Goal: Information Seeking & Learning: Find specific fact

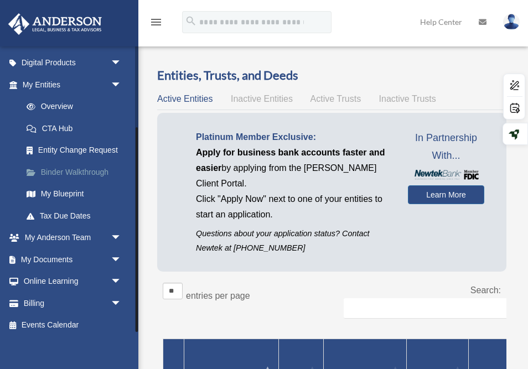
scroll to position [114, 0]
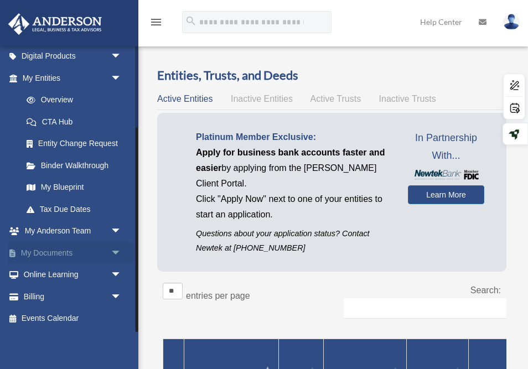
click at [51, 255] on link "My Documents arrow_drop_down" at bounding box center [73, 253] width 131 height 22
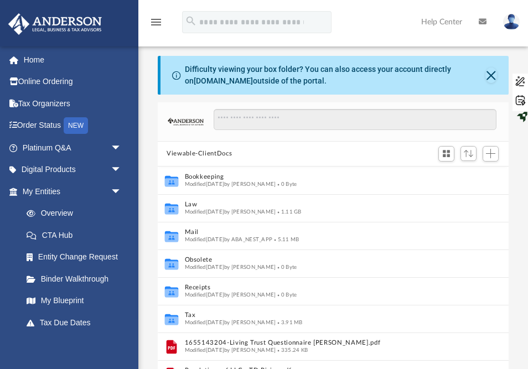
scroll to position [251, 350]
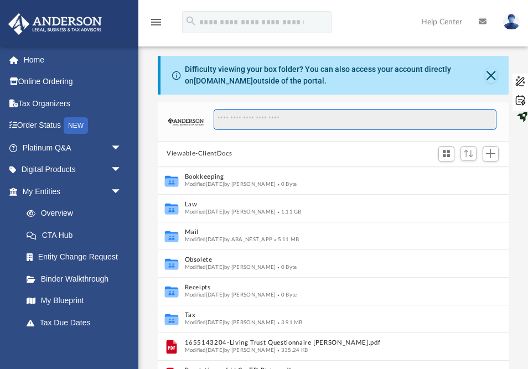
click at [245, 121] on input "Search files and folders" at bounding box center [355, 119] width 283 height 21
paste input "**********"
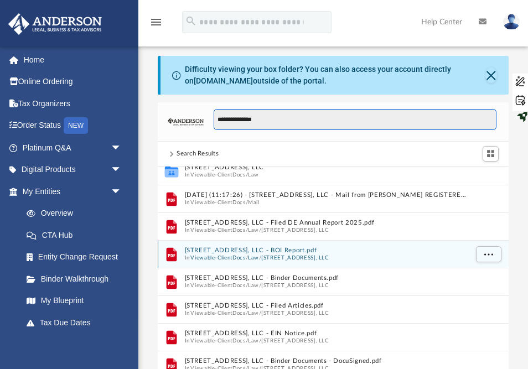
scroll to position [12, 0]
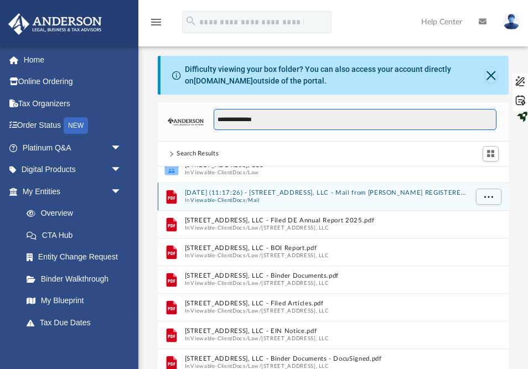
type input "**********"
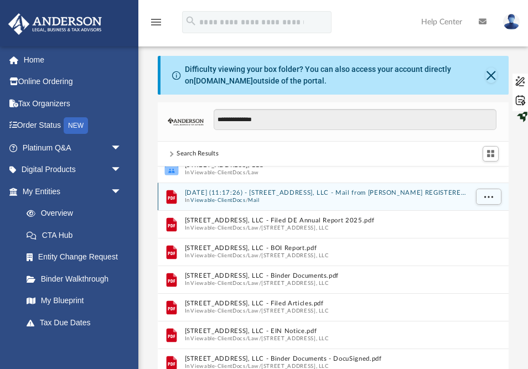
click at [221, 197] on button "Viewable-ClientDocs" at bounding box center [218, 200] width 55 height 7
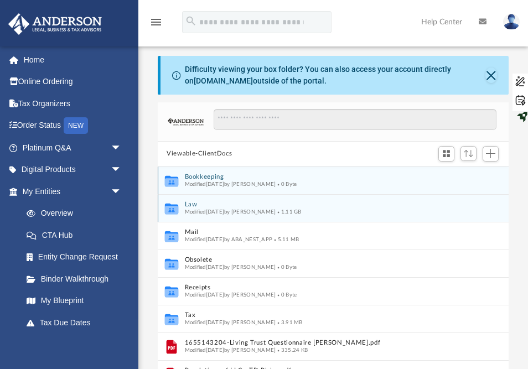
scroll to position [251, 350]
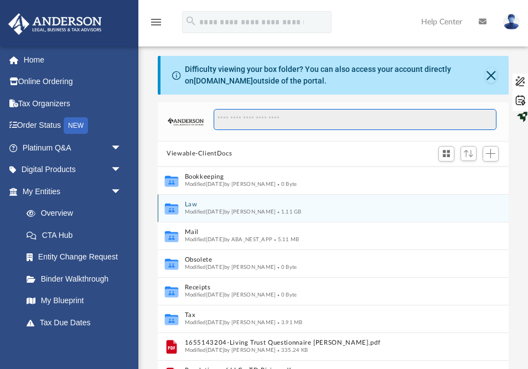
click at [244, 123] on input "Search files and folders" at bounding box center [355, 119] width 283 height 21
paste input "**********"
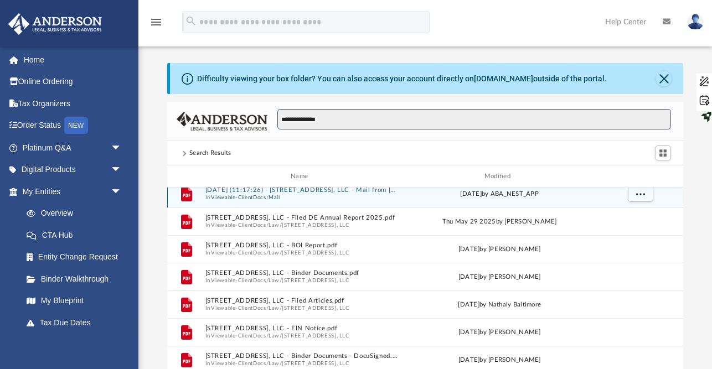
scroll to position [36, 0]
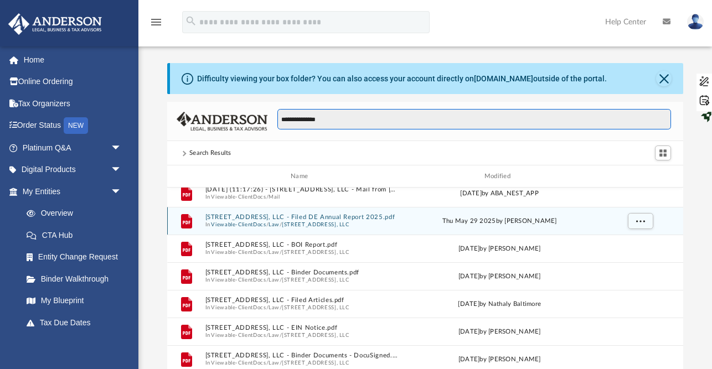
type input "**********"
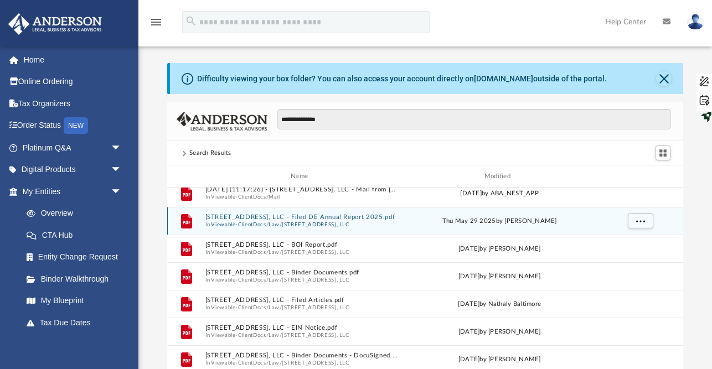
click at [226, 221] on button "Viewable-ClientDocs" at bounding box center [238, 224] width 55 height 7
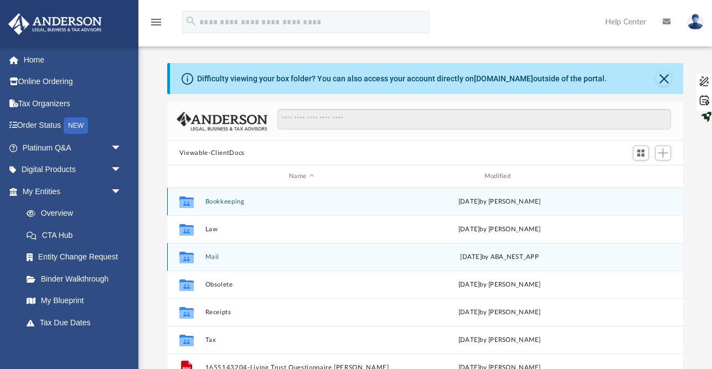
scroll to position [19, 0]
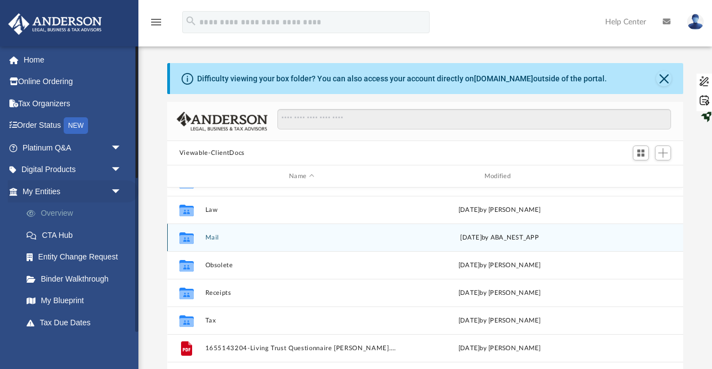
click at [68, 214] on link "Overview" at bounding box center [77, 214] width 123 height 22
click at [50, 189] on link "My Entities arrow_drop_down" at bounding box center [73, 191] width 131 height 22
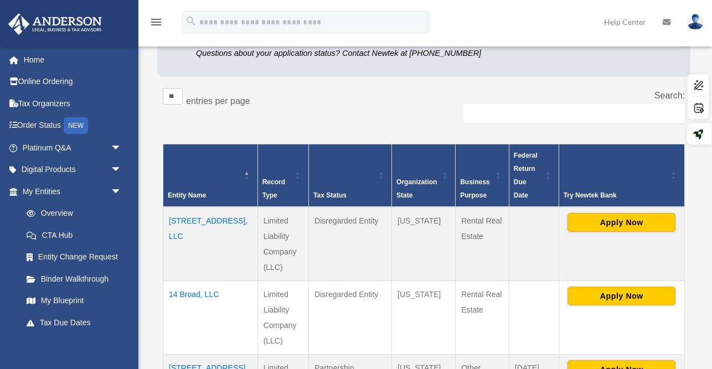
scroll to position [152, 0]
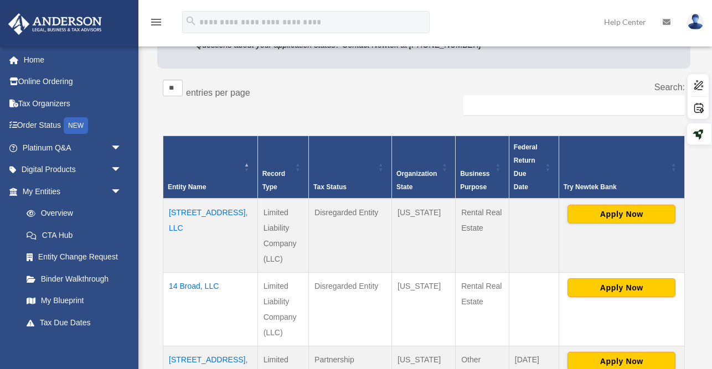
click at [189, 199] on td "[STREET_ADDRESS], LLC" at bounding box center [210, 236] width 95 height 74
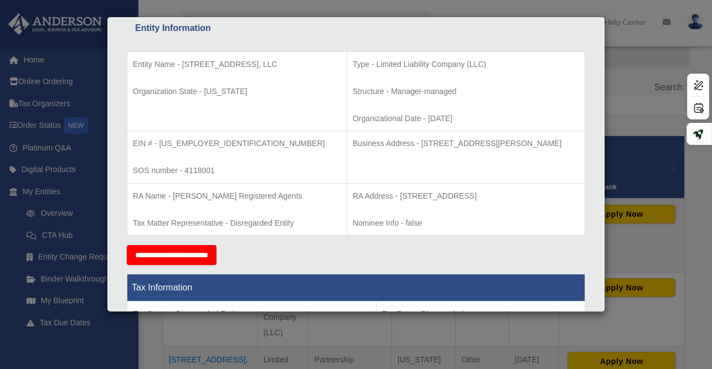
scroll to position [210, 0]
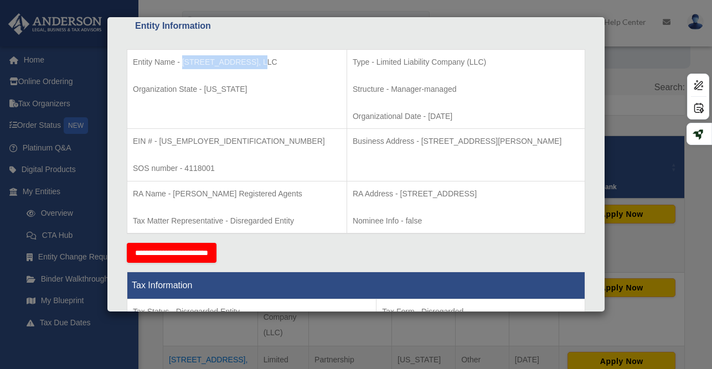
drag, startPoint x: 255, startPoint y: 61, endPoint x: 182, endPoint y: 61, distance: 72.5
click at [182, 61] on p "Entity Name - 115 S Sixth St, LLC" at bounding box center [237, 62] width 208 height 14
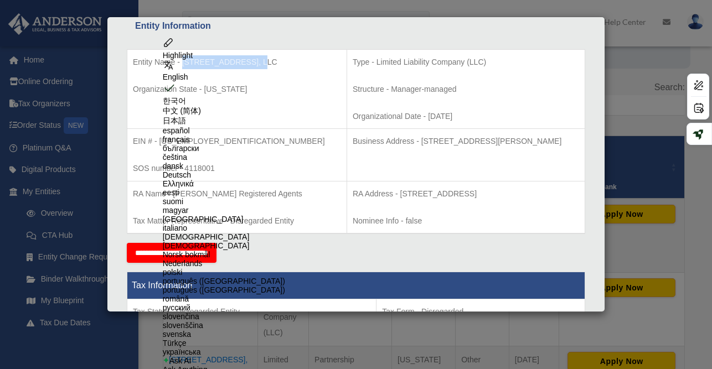
copy p "115 S Sixth St, LLC"
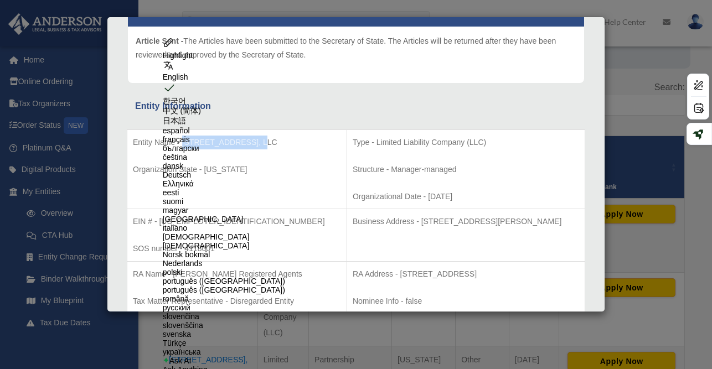
scroll to position [0, 0]
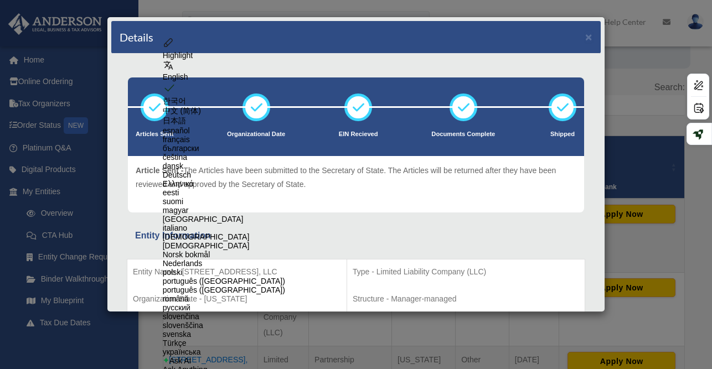
click at [592, 38] on div "Details ×" at bounding box center [355, 37] width 489 height 33
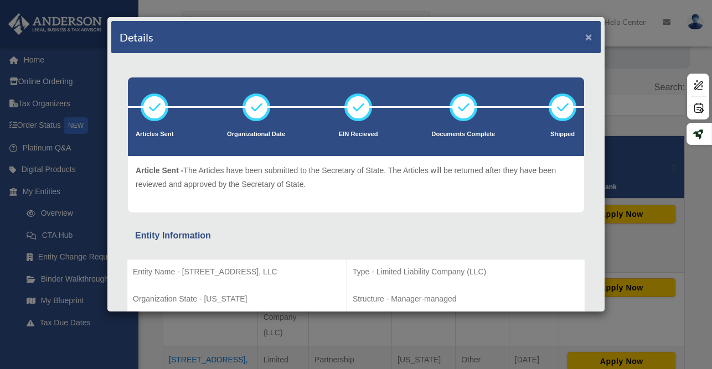
click at [588, 38] on button "×" at bounding box center [588, 37] width 7 height 12
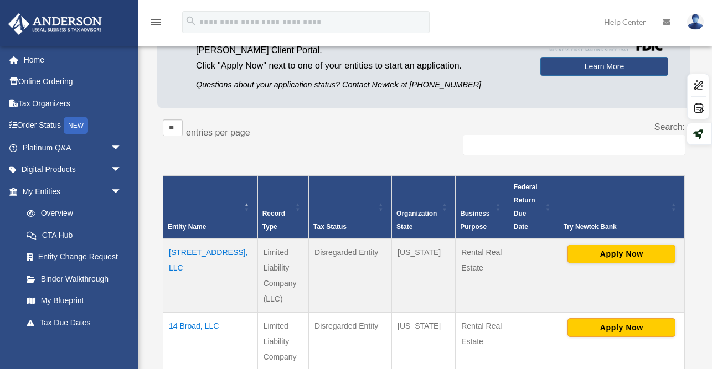
scroll to position [190, 0]
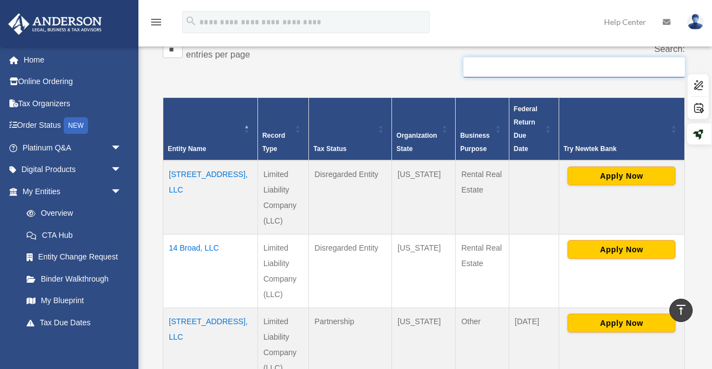
click at [477, 68] on input "Search:" at bounding box center [573, 67] width 221 height 21
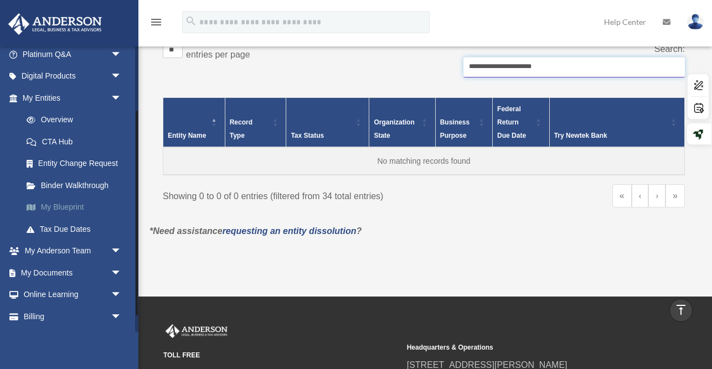
scroll to position [114, 0]
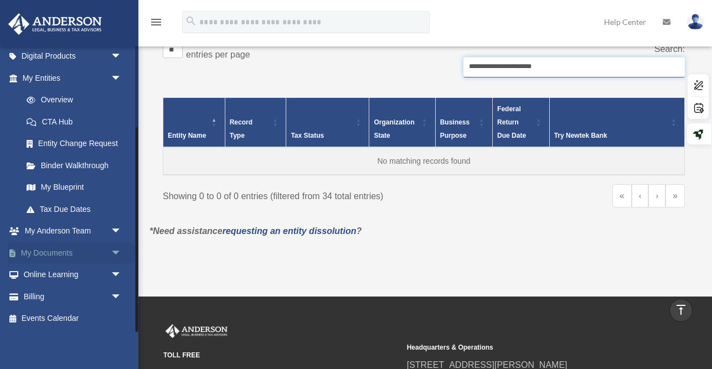
type input "**********"
click at [51, 250] on link "My Documents arrow_drop_down" at bounding box center [73, 253] width 131 height 22
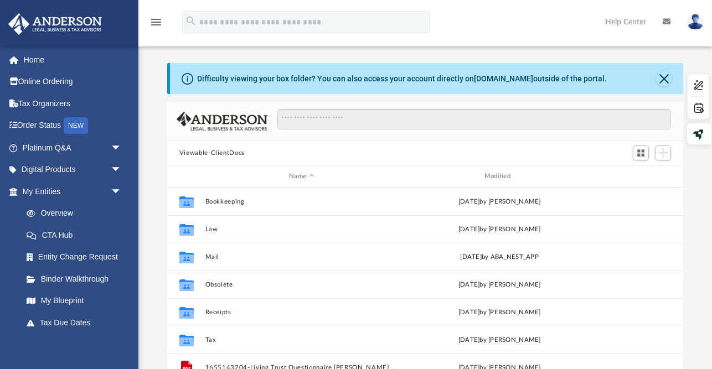
scroll to position [251, 516]
click at [665, 78] on button "Close" at bounding box center [664, 79] width 16 height 16
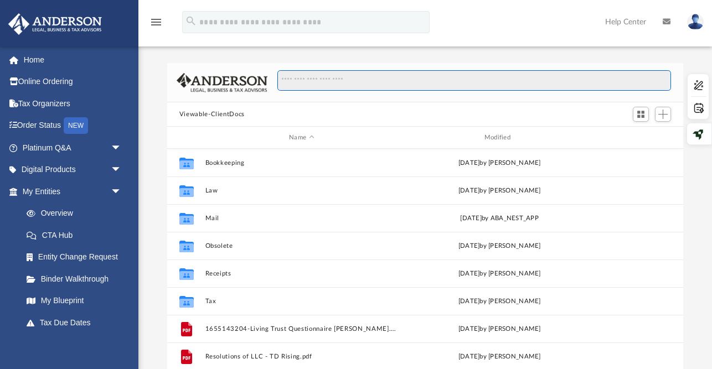
click at [495, 82] on input "Search files and folders" at bounding box center [474, 80] width 394 height 21
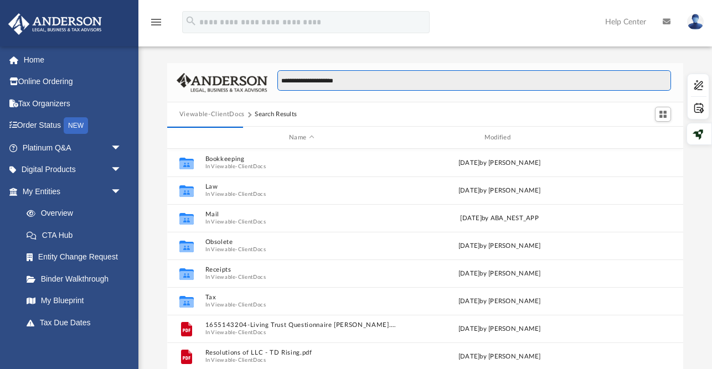
type input "**********"
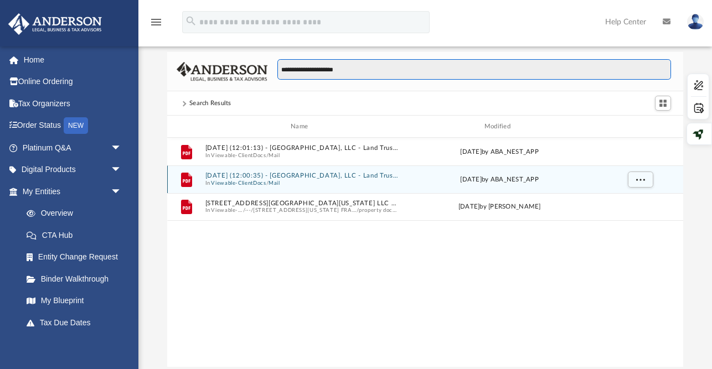
scroll to position [17, 0]
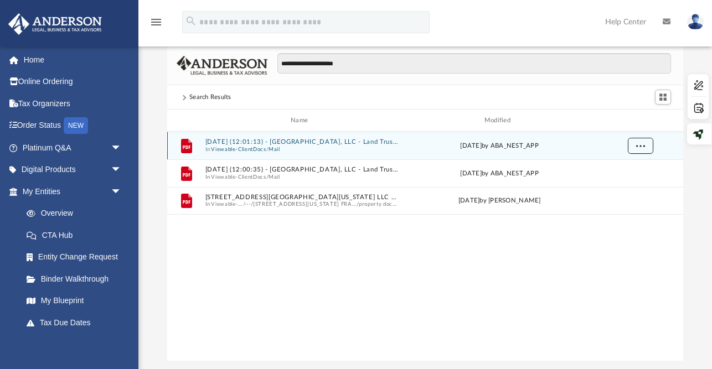
click at [641, 150] on button "More options" at bounding box center [639, 146] width 25 height 17
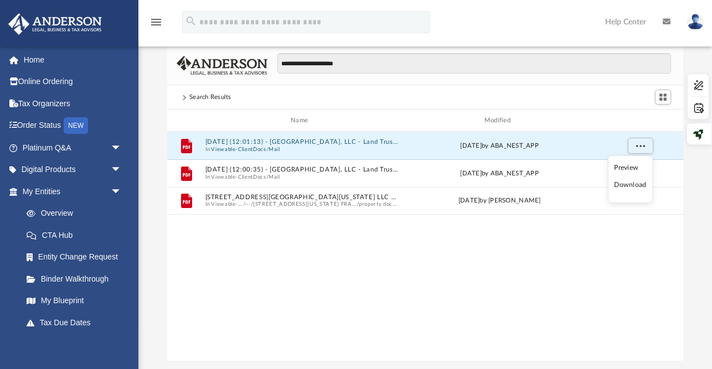
click at [628, 164] on li "Preview" at bounding box center [630, 168] width 32 height 12
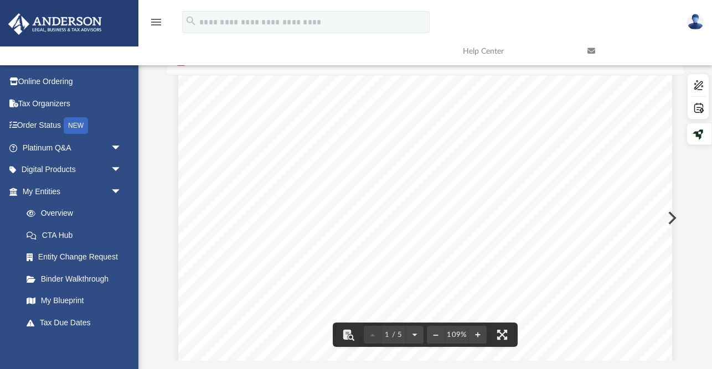
scroll to position [0, 0]
click at [674, 213] on button "Preview" at bounding box center [671, 218] width 24 height 31
click at [677, 216] on button "Preview" at bounding box center [671, 218] width 24 height 31
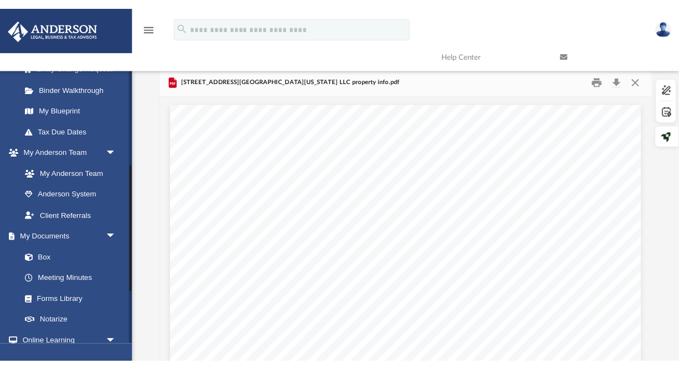
scroll to position [224, 0]
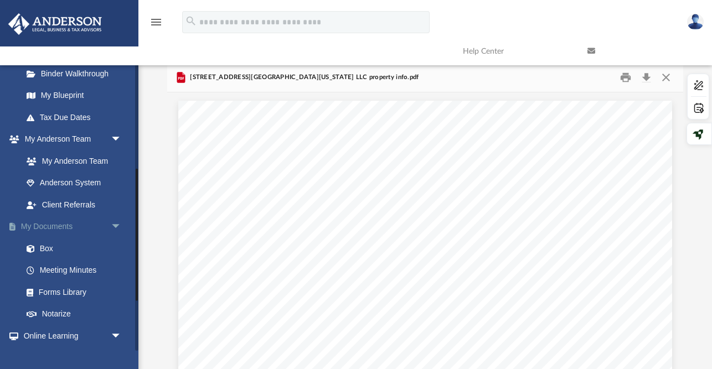
click at [48, 228] on link "My Documents arrow_drop_down" at bounding box center [73, 227] width 131 height 22
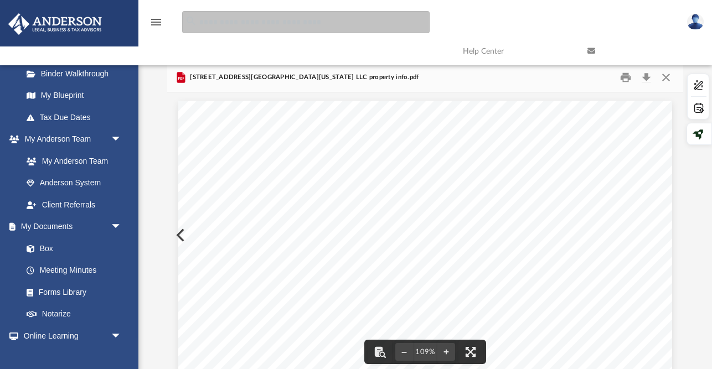
click at [243, 28] on input "search" at bounding box center [305, 22] width 247 height 22
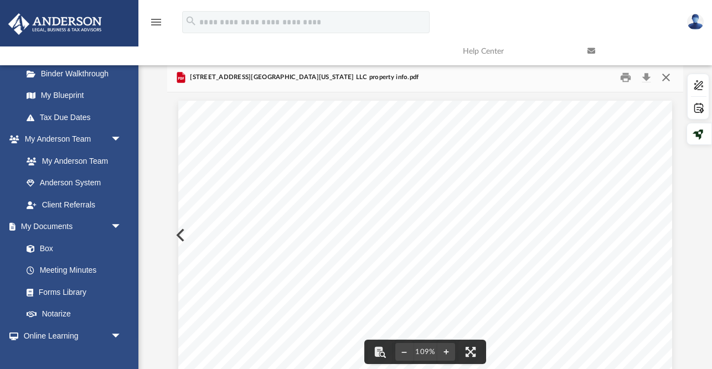
click at [666, 80] on button "Close" at bounding box center [666, 77] width 20 height 17
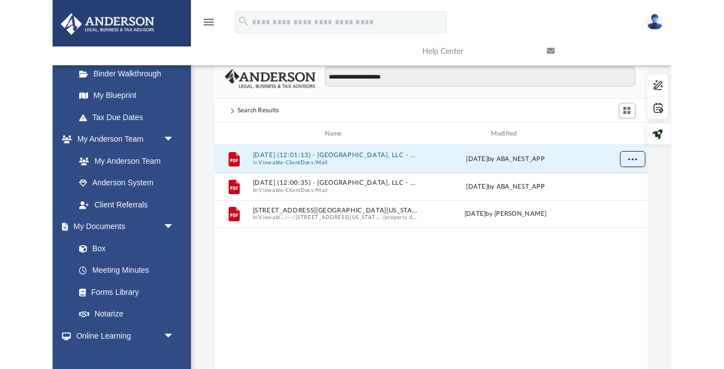
scroll to position [251, 432]
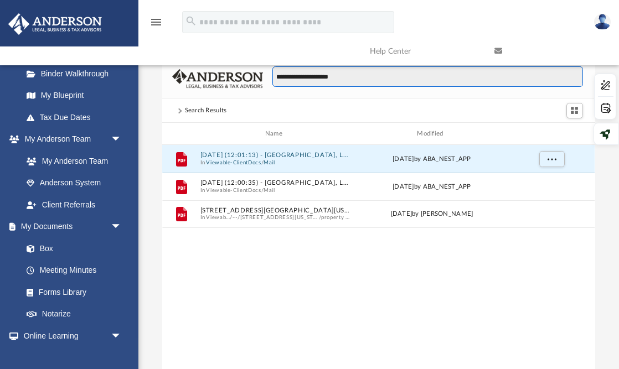
drag, startPoint x: 339, startPoint y: 79, endPoint x: 262, endPoint y: 79, distance: 76.4
click at [263, 79] on div "**********" at bounding box center [423, 82] width 320 height 32
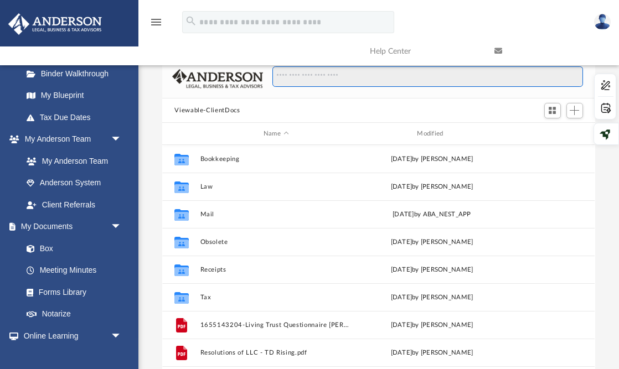
click at [292, 75] on input "Search files and folders" at bounding box center [427, 76] width 311 height 21
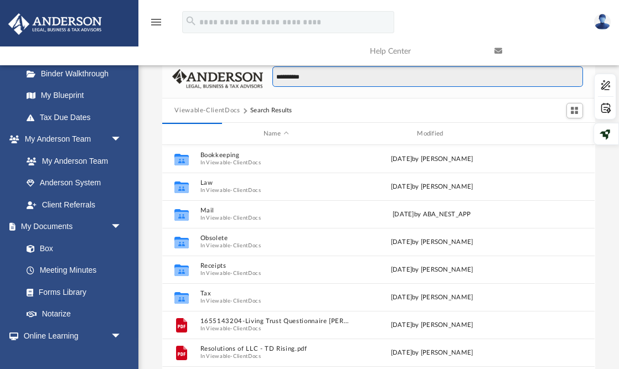
type input "**********"
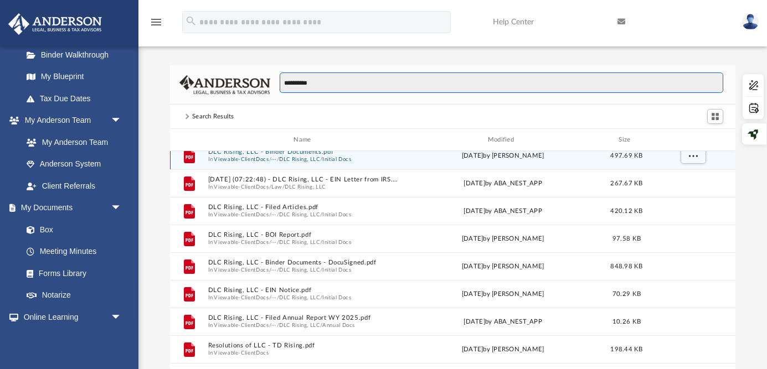
scroll to position [40, 0]
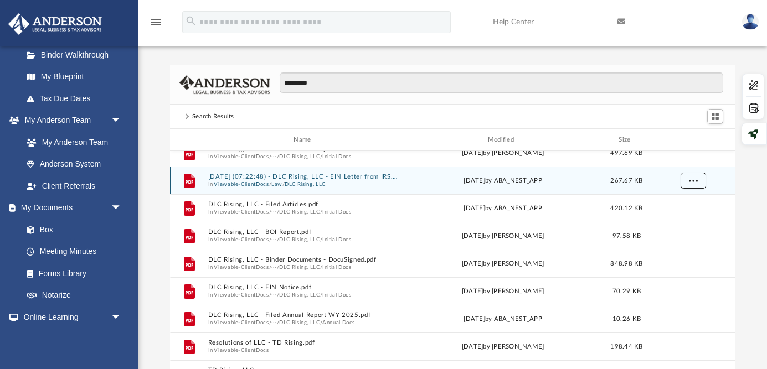
click at [694, 180] on span "More options" at bounding box center [692, 180] width 9 height 6
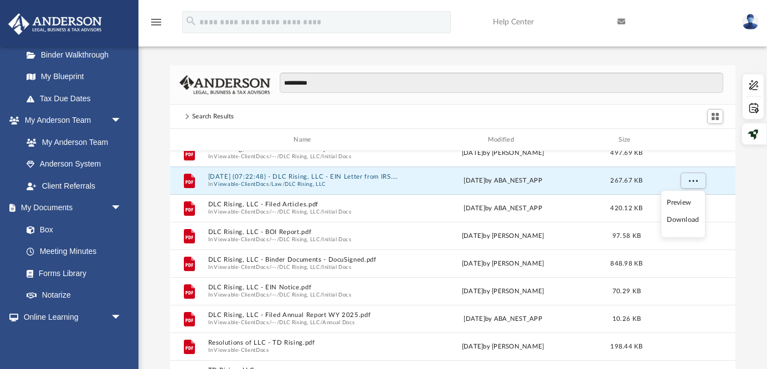
click at [678, 201] on li "Preview" at bounding box center [683, 203] width 32 height 12
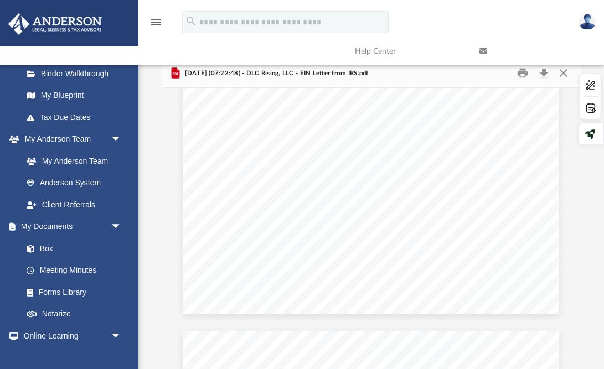
scroll to position [270, 0]
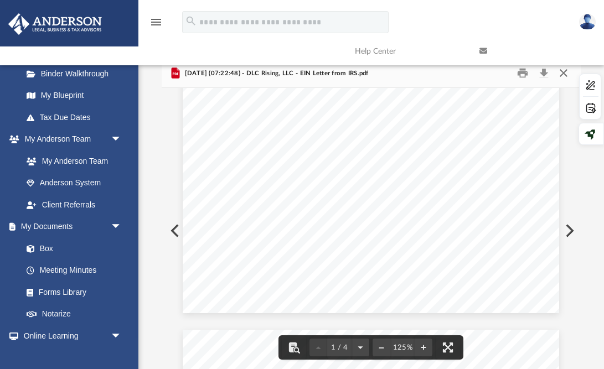
click at [568, 78] on button "Close" at bounding box center [564, 73] width 20 height 17
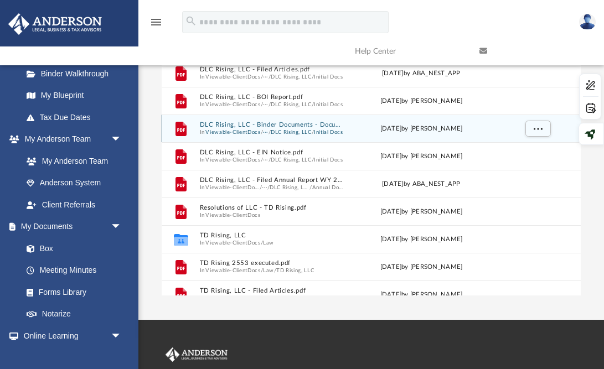
scroll to position [91, 0]
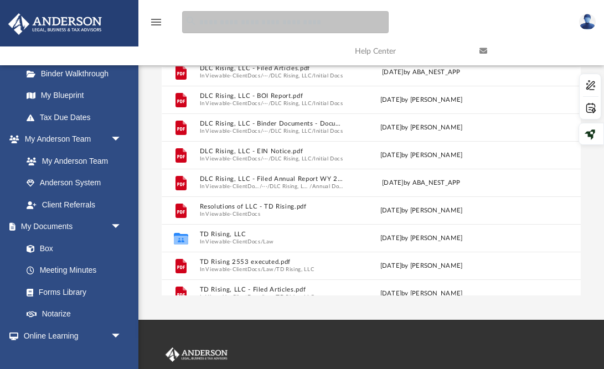
click at [298, 22] on input "search" at bounding box center [285, 22] width 207 height 22
type input "**********"
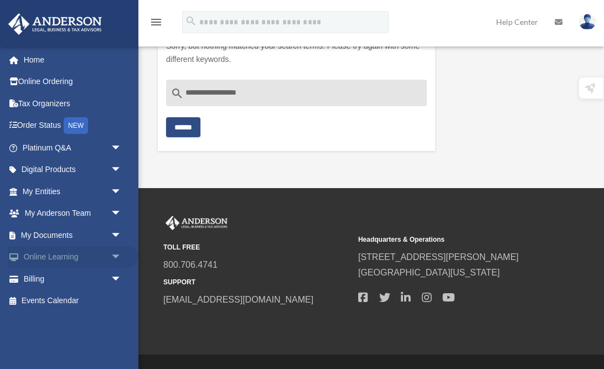
scroll to position [52, 0]
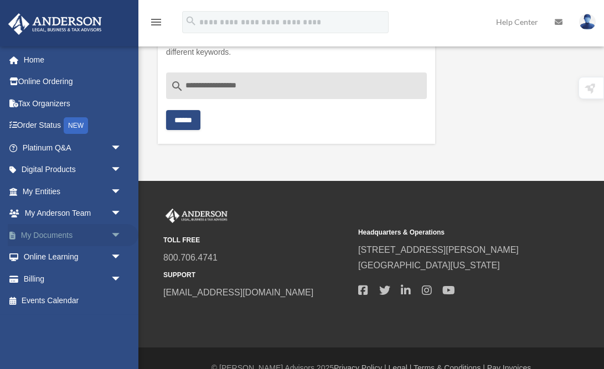
click at [59, 239] on link "My Documents arrow_drop_down" at bounding box center [73, 235] width 131 height 22
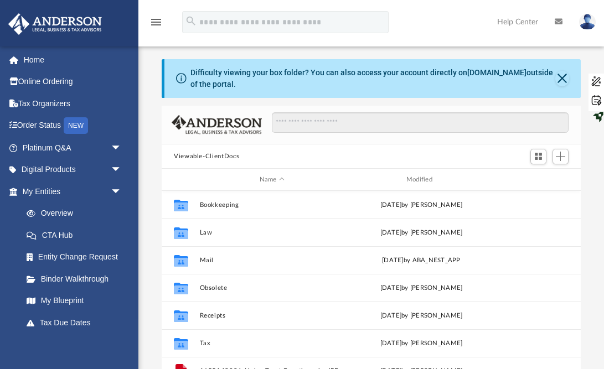
scroll to position [251, 419]
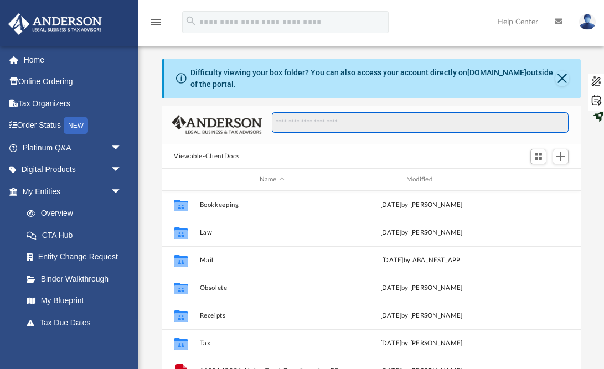
click at [324, 121] on input "Search files and folders" at bounding box center [420, 122] width 297 height 21
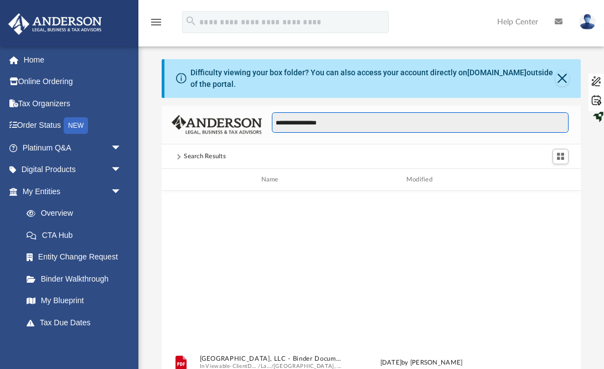
scroll to position [0, 0]
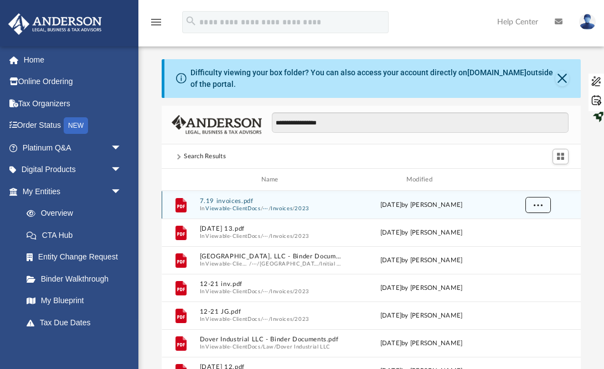
click at [541, 205] on span "More options" at bounding box center [538, 205] width 9 height 6
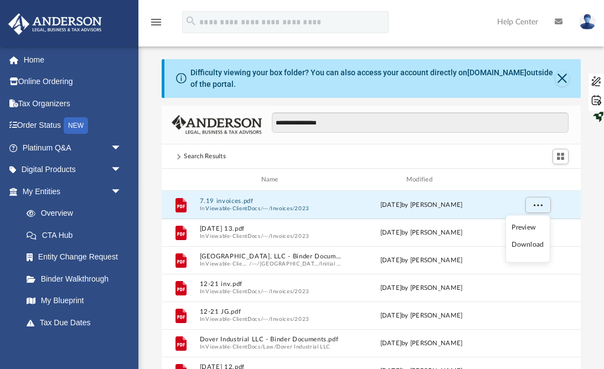
click at [533, 226] on li "Preview" at bounding box center [528, 227] width 32 height 12
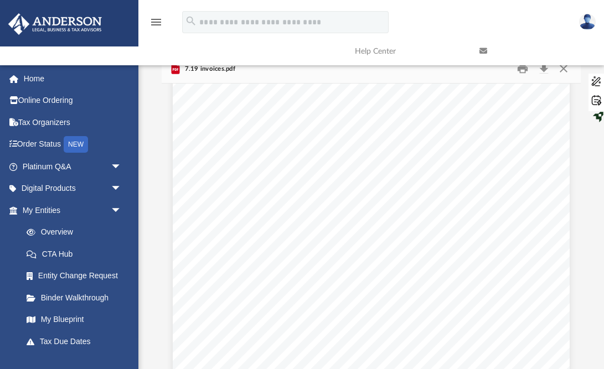
scroll to position [705, 0]
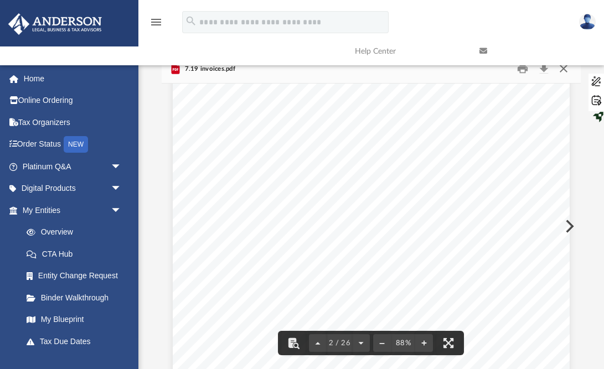
click at [564, 73] on button "Close" at bounding box center [564, 68] width 20 height 17
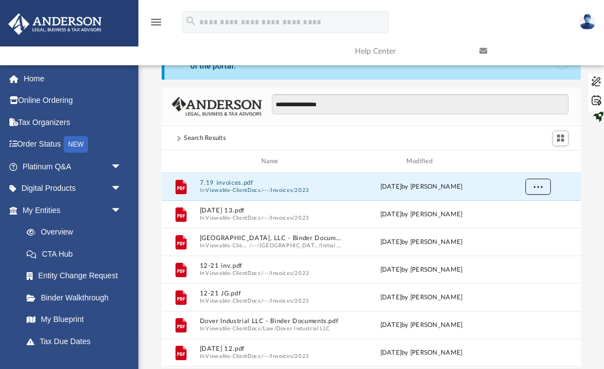
scroll to position [0, 0]
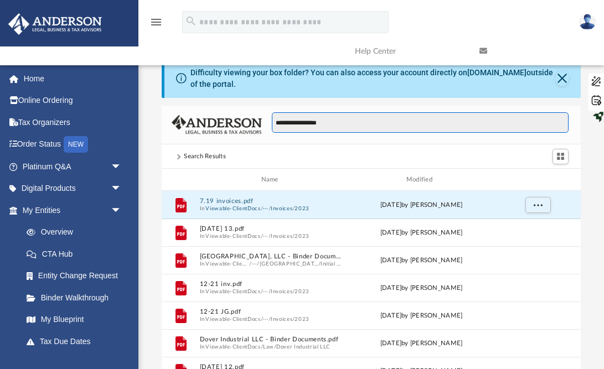
drag, startPoint x: 291, startPoint y: 126, endPoint x: 252, endPoint y: 125, distance: 38.8
click at [252, 125] on div "**********" at bounding box center [371, 125] width 419 height 39
type input "**********"
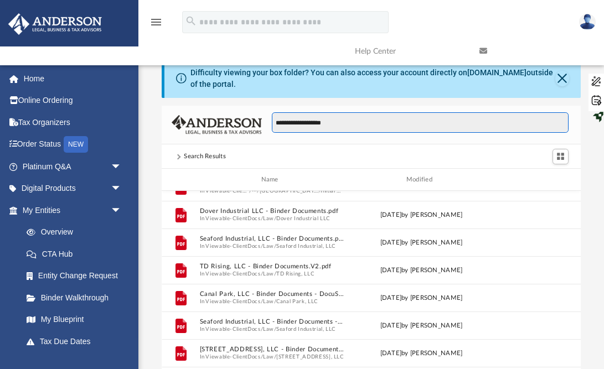
scroll to position [102, 0]
